Goal: Transaction & Acquisition: Book appointment/travel/reservation

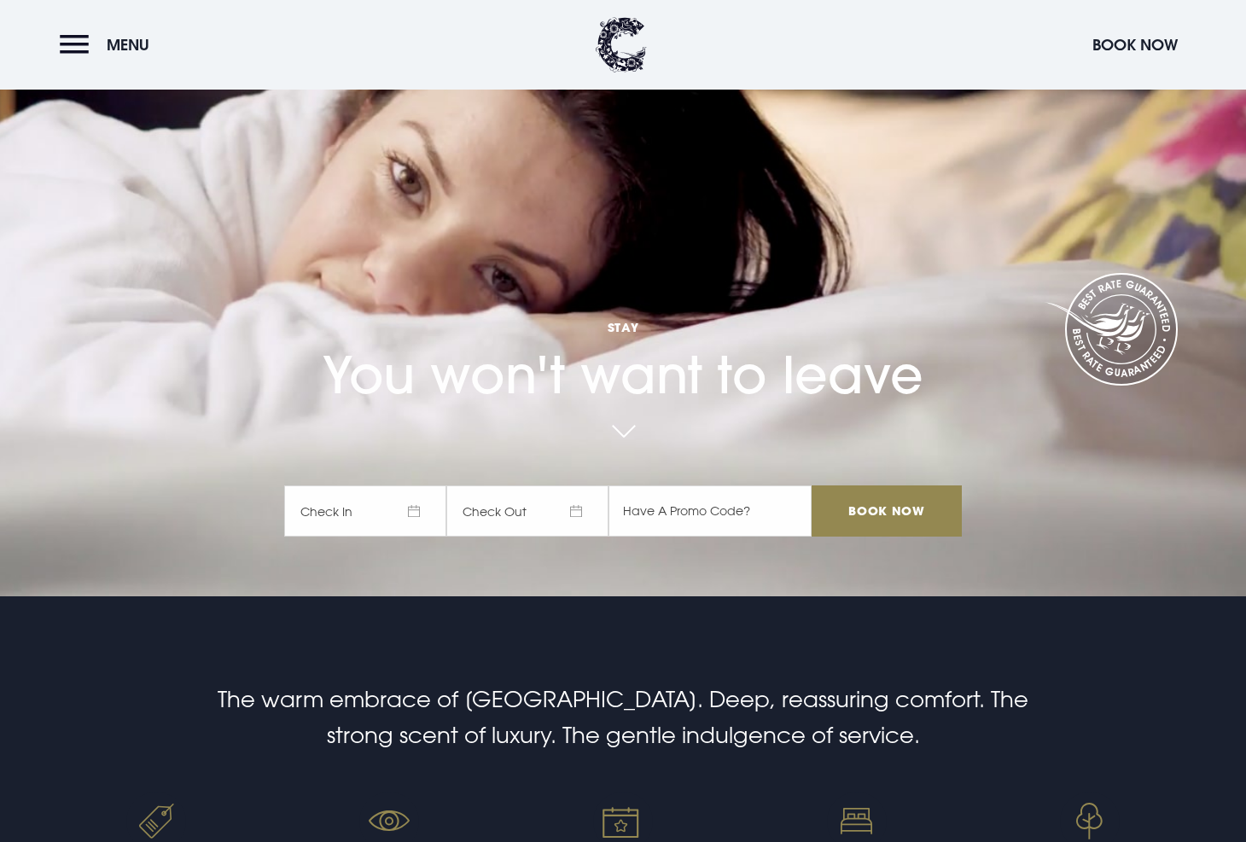
scroll to position [281, 0]
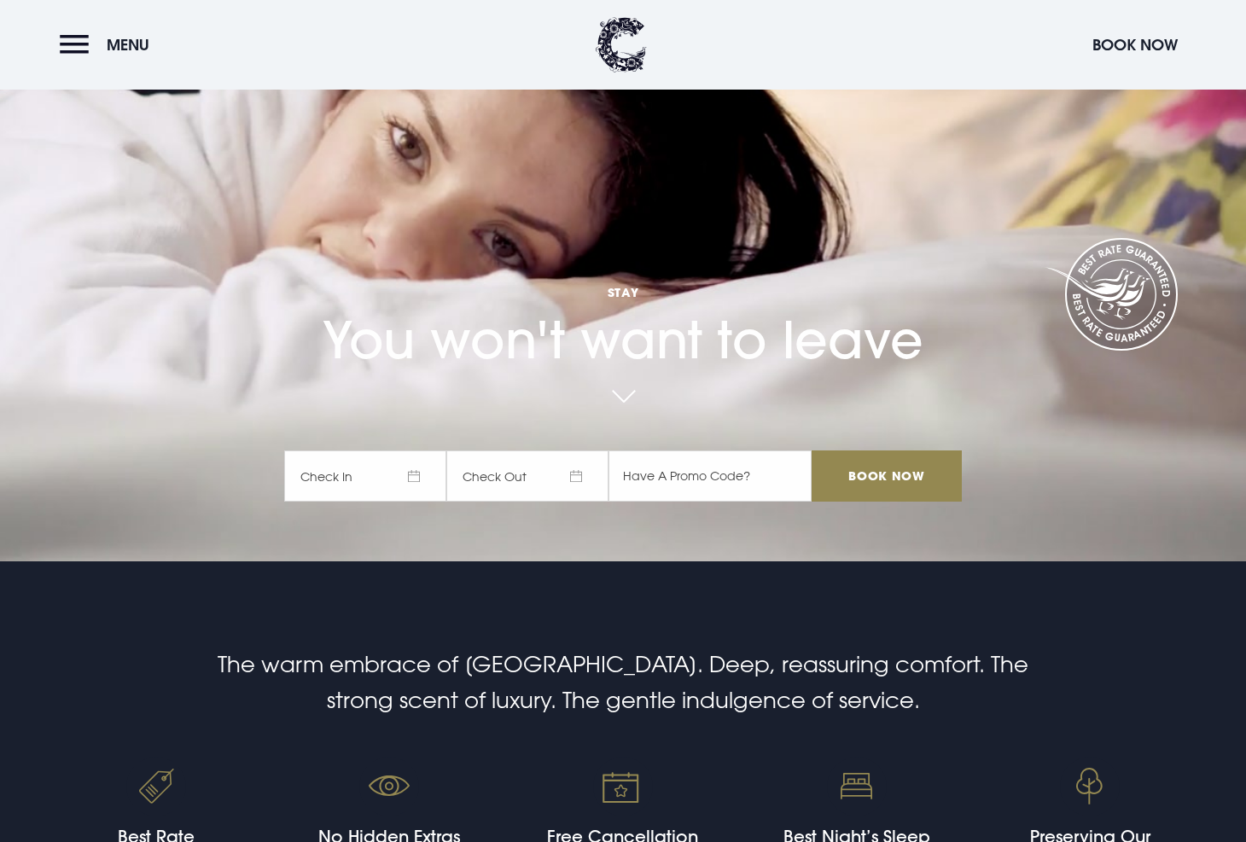
click at [416, 474] on span "Check In" at bounding box center [365, 476] width 162 height 51
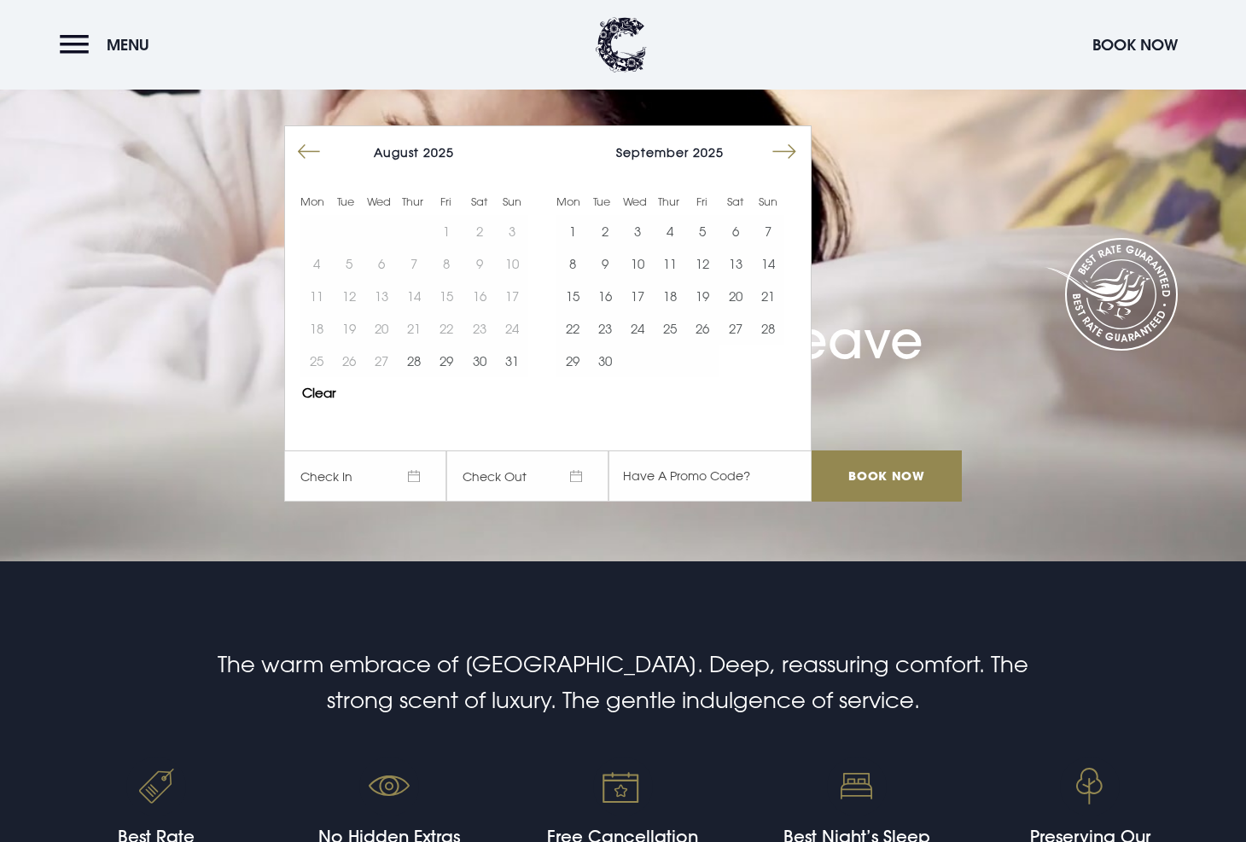
click at [793, 152] on button "Move forward to switch to the next month." at bounding box center [784, 152] width 32 height 32
click at [621, 262] on button "7" at bounding box center [605, 264] width 32 height 32
click at [649, 267] on button "8" at bounding box center [637, 264] width 32 height 32
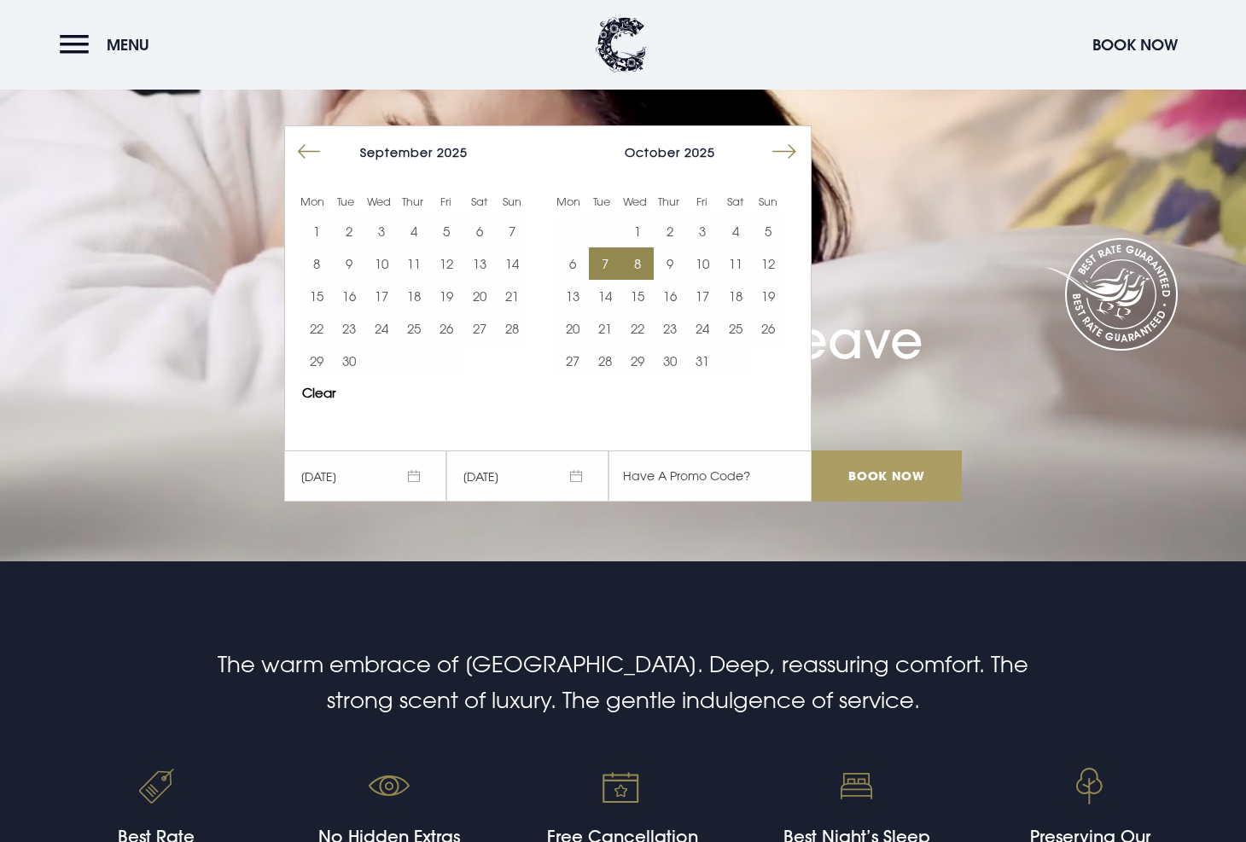
click at [881, 469] on input "Book Now" at bounding box center [887, 476] width 150 height 51
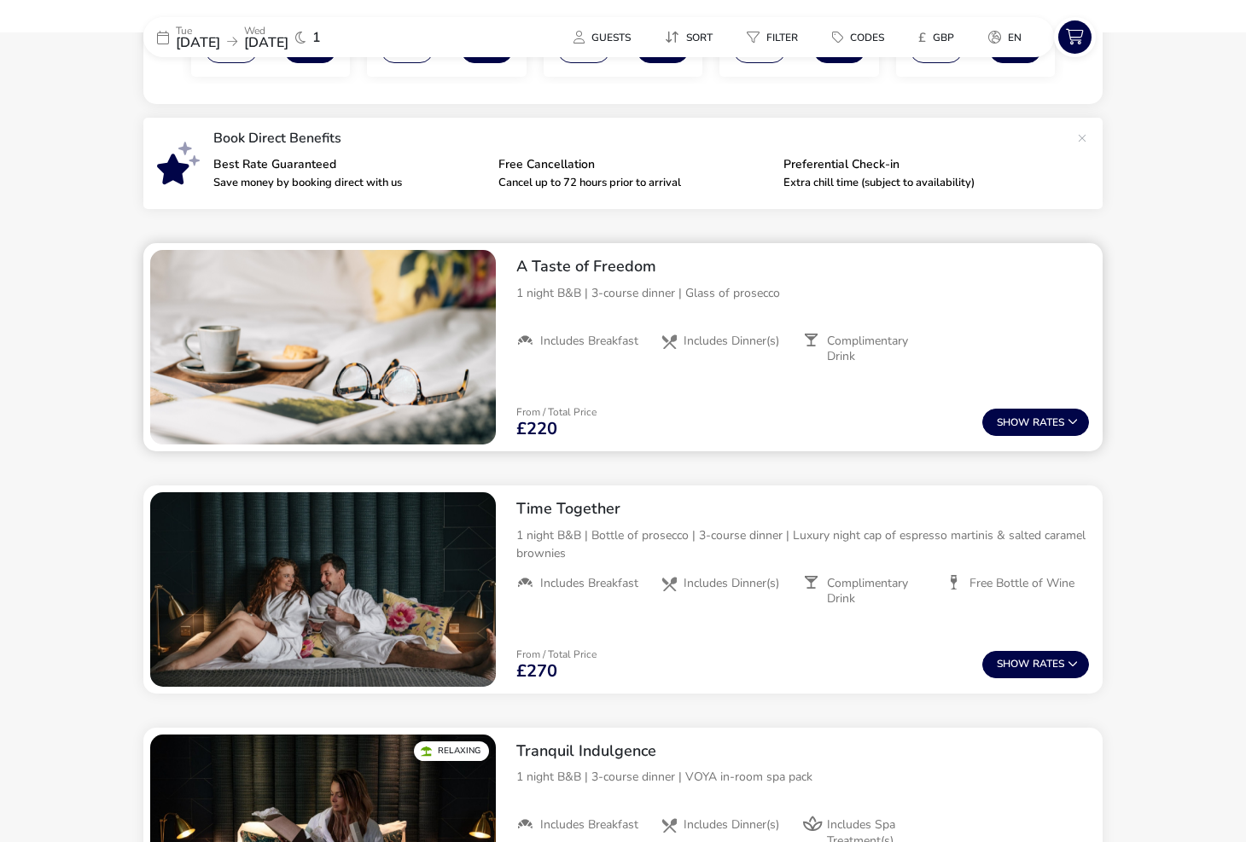
scroll to position [537, 0]
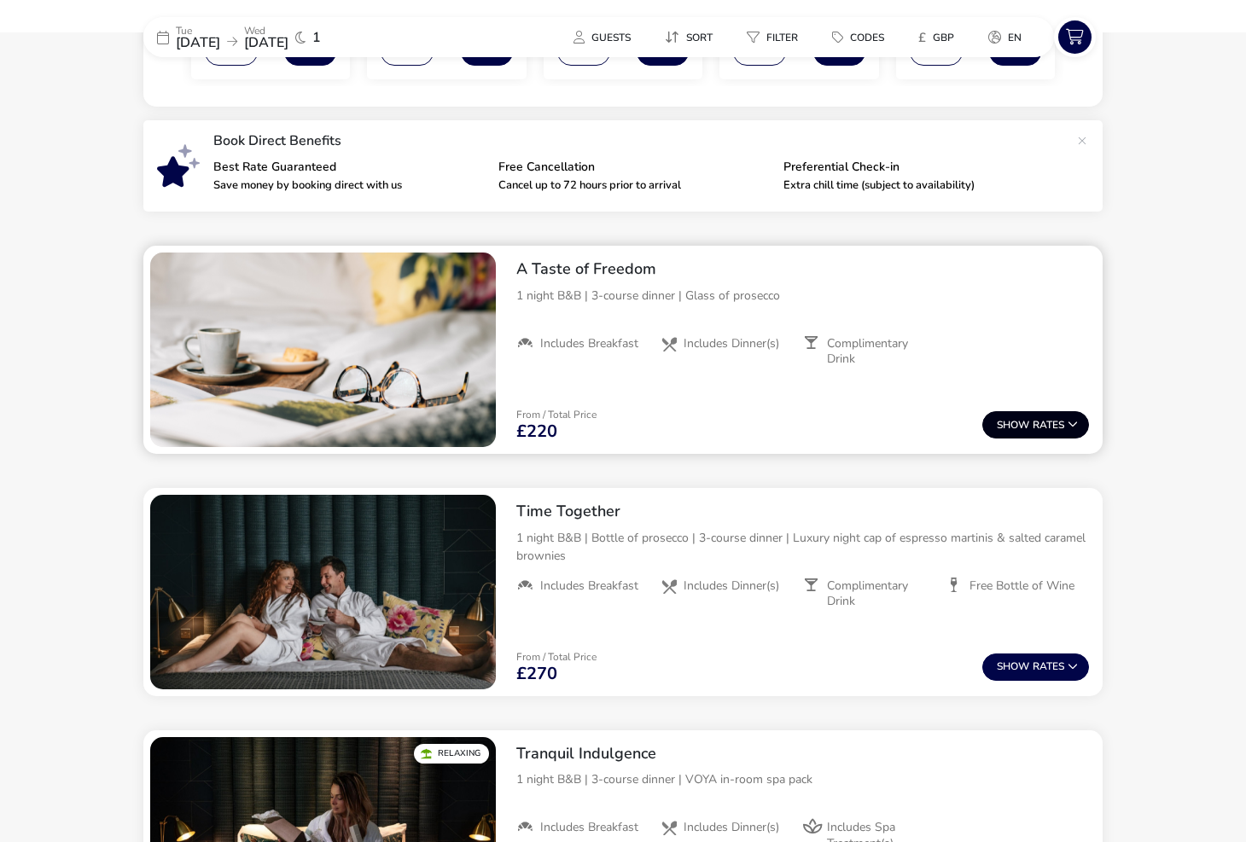
click at [1031, 427] on span "Show" at bounding box center [1015, 425] width 36 height 11
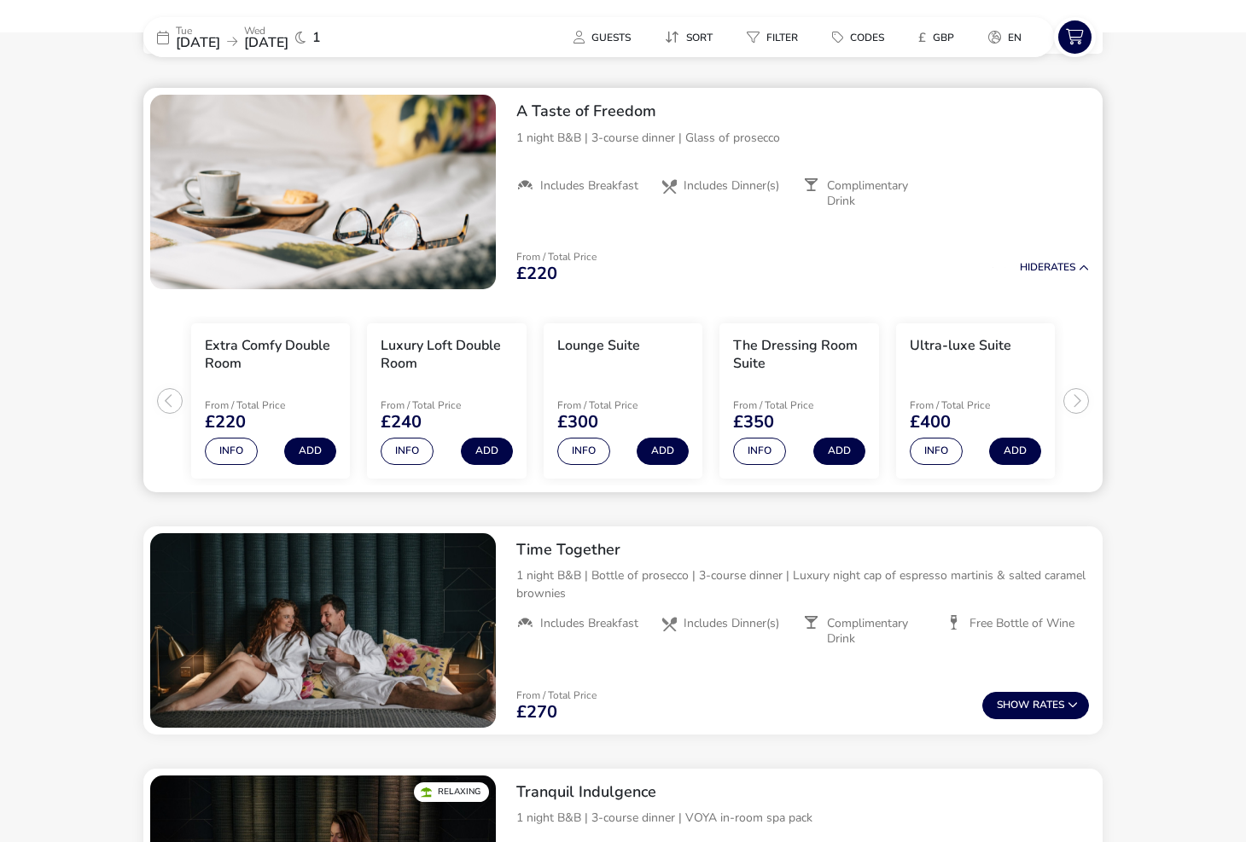
scroll to position [697, 0]
